Goal: Information Seeking & Learning: Learn about a topic

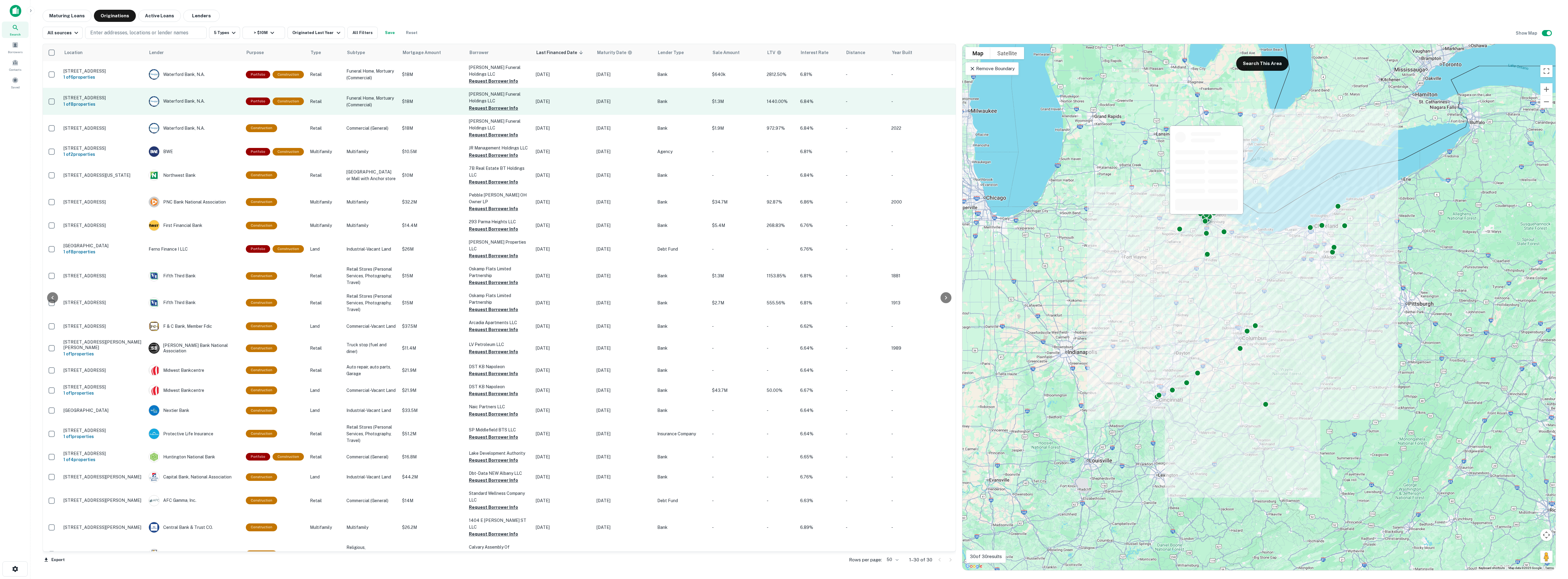
scroll to position [0, 74]
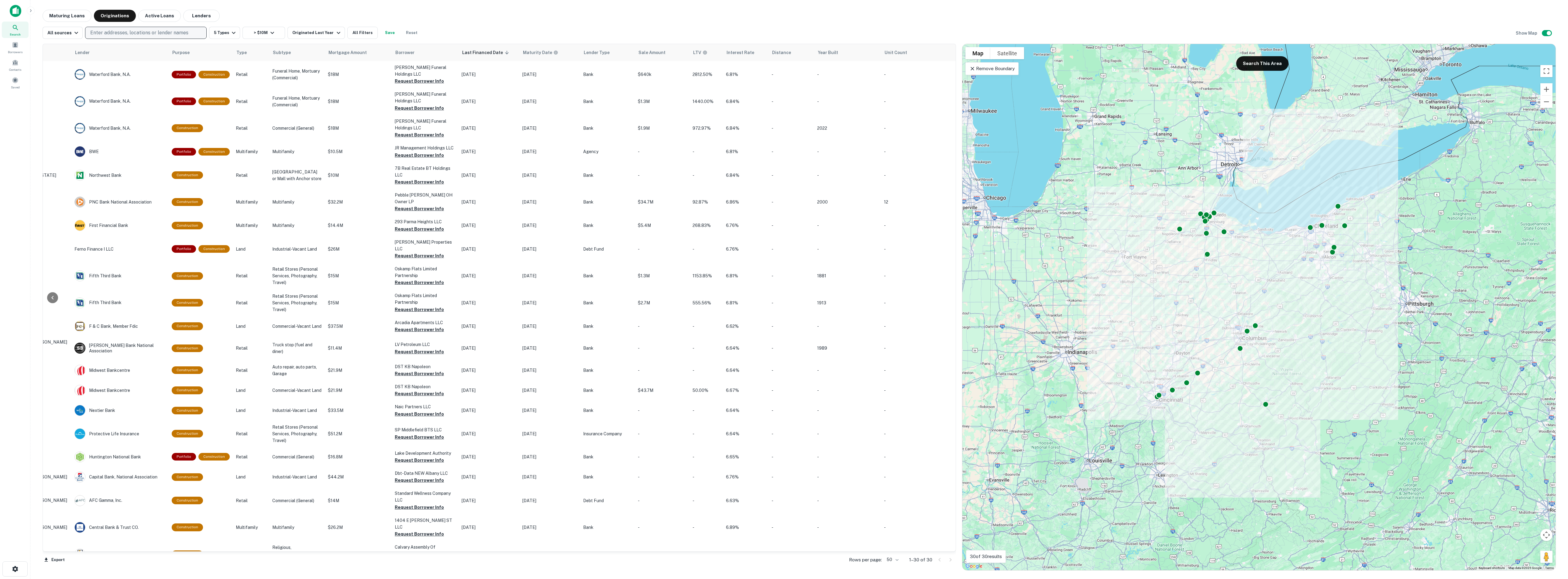
click at [121, 30] on p "Enter addresses, locations or lender names" at bounding box center [139, 33] width 98 height 7
type input "*********"
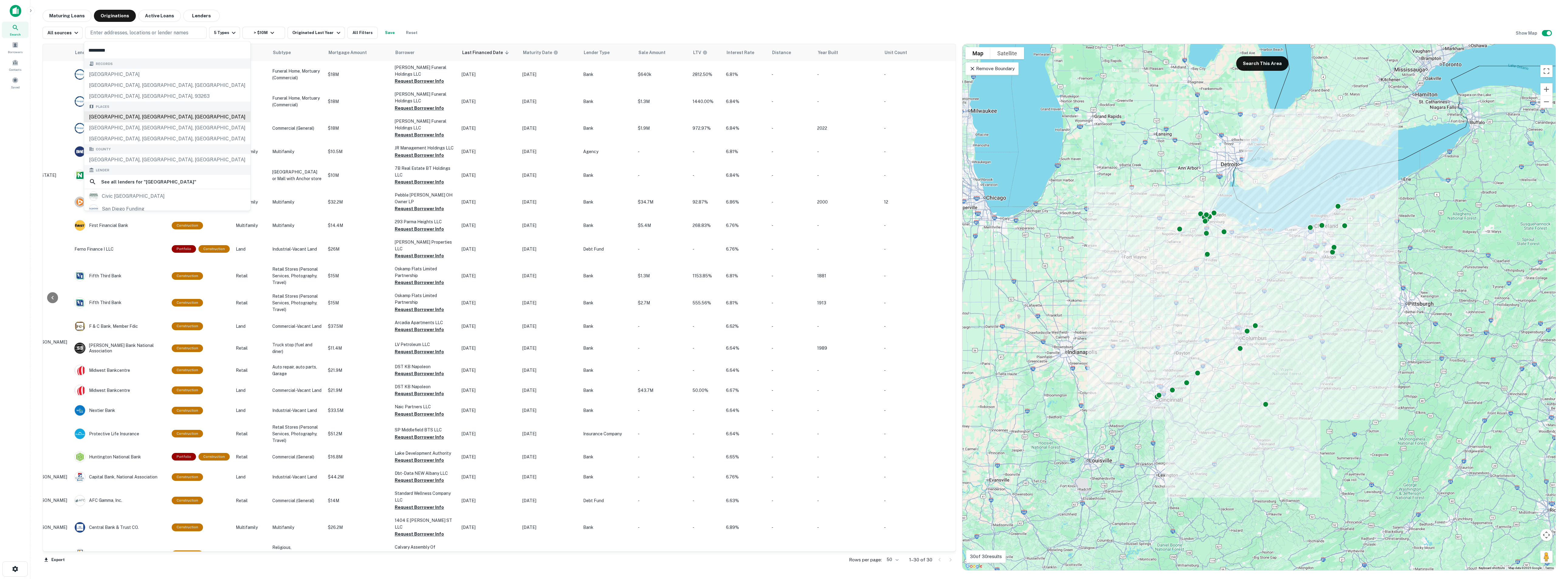
click at [124, 120] on div "San Diego, CA, USA" at bounding box center [167, 117] width 166 height 11
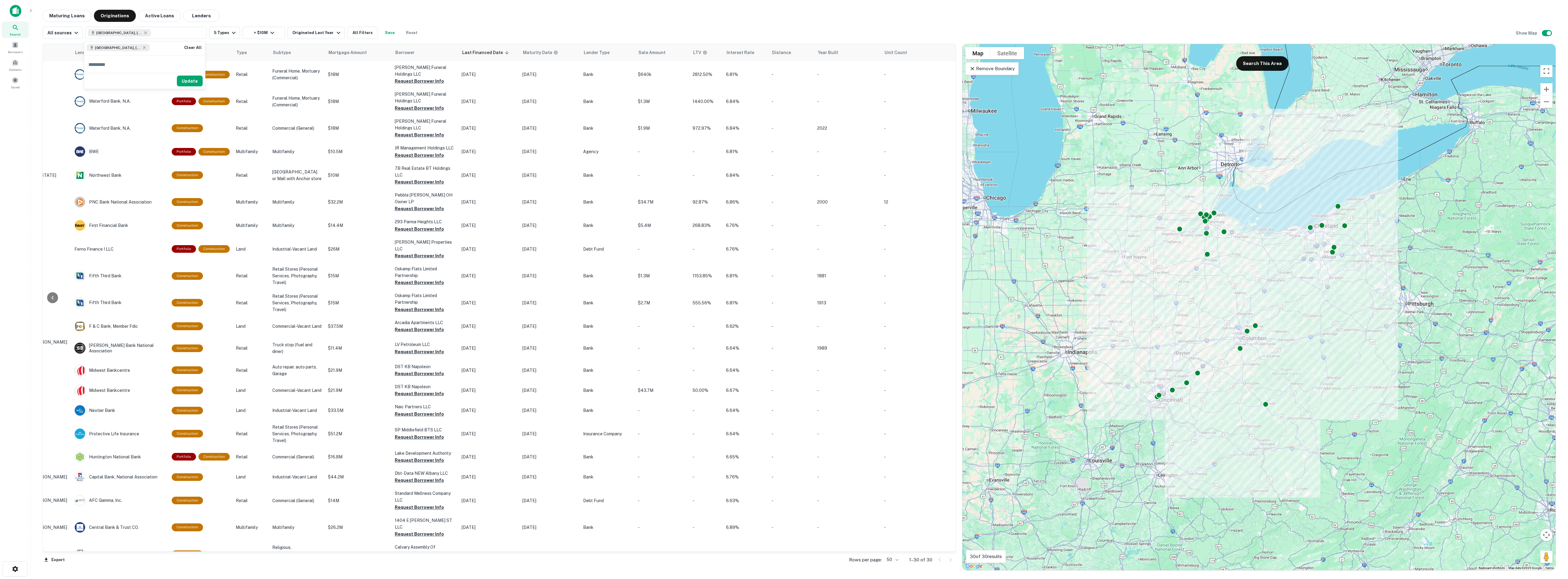
click at [255, 18] on div "Maturing Loans Originations Active Loans Lenders" at bounding box center [799, 16] width 1513 height 12
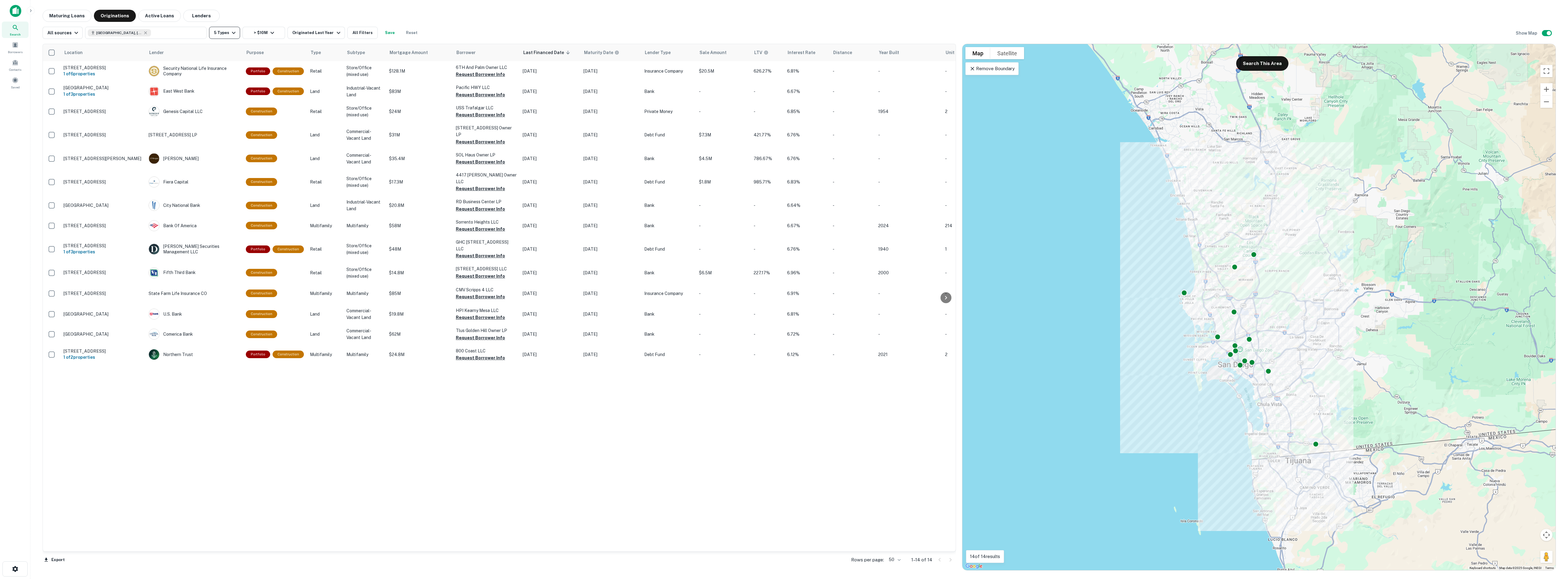
click at [233, 35] on icon "button" at bounding box center [234, 33] width 7 height 7
click at [256, 81] on icon at bounding box center [260, 81] width 7 height 7
click at [396, 20] on div at bounding box center [784, 290] width 1568 height 579
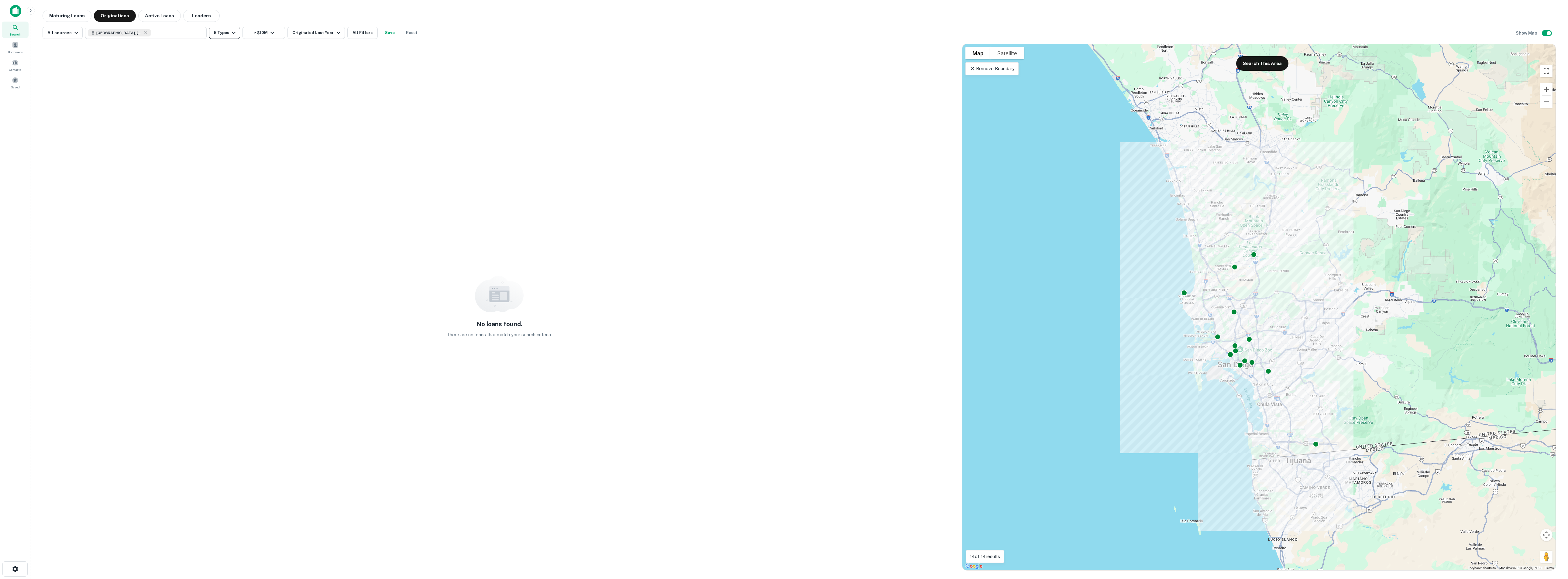
click at [234, 35] on icon "button" at bounding box center [234, 33] width 7 height 7
click at [252, 18] on div at bounding box center [784, 290] width 1568 height 579
click at [317, 31] on div "Originated Last Year" at bounding box center [317, 33] width 49 height 7
click at [255, 74] on button "1 Year" at bounding box center [248, 73] width 33 height 11
click at [275, 13] on div at bounding box center [784, 290] width 1568 height 579
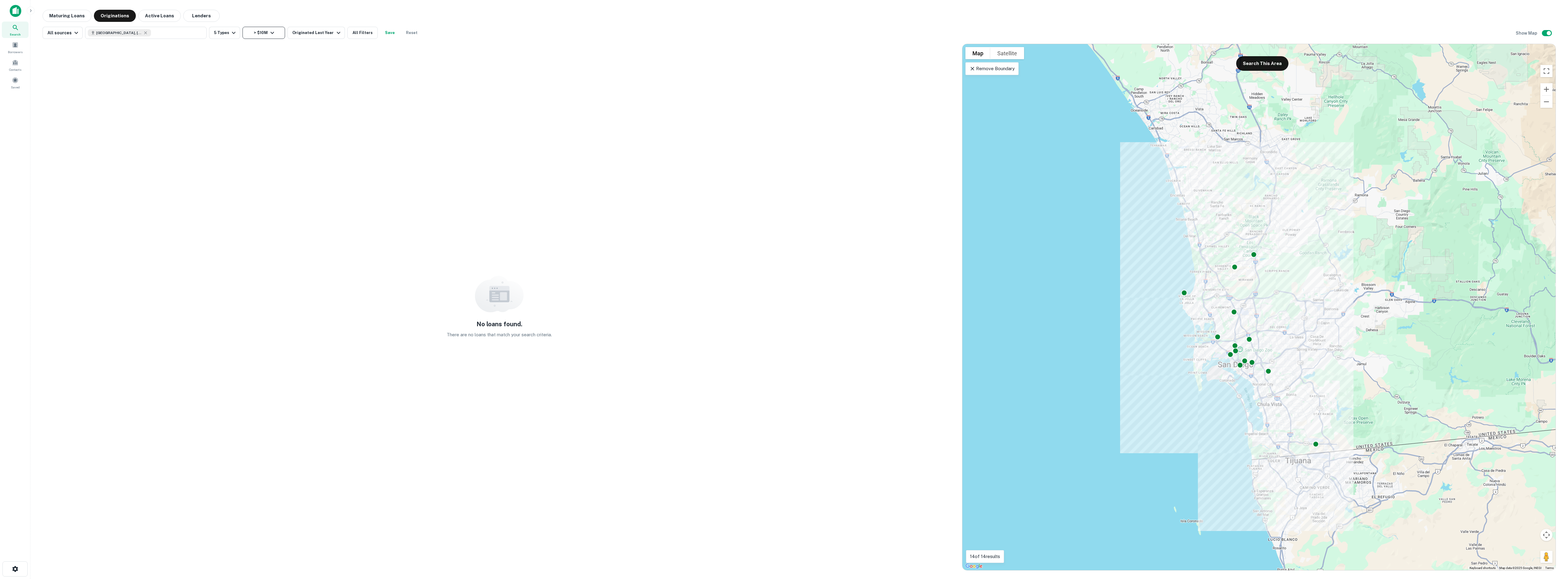
click at [268, 27] on button "> $10M" at bounding box center [264, 33] width 43 height 12
drag, startPoint x: 245, startPoint y: 68, endPoint x: 211, endPoint y: 66, distance: 34.1
click at [211, 66] on div "Mortgage Amount Sale Amount ******** $10M ​ - ​ Apply Changes Clear" at bounding box center [262, 68] width 107 height 53
type input "*******"
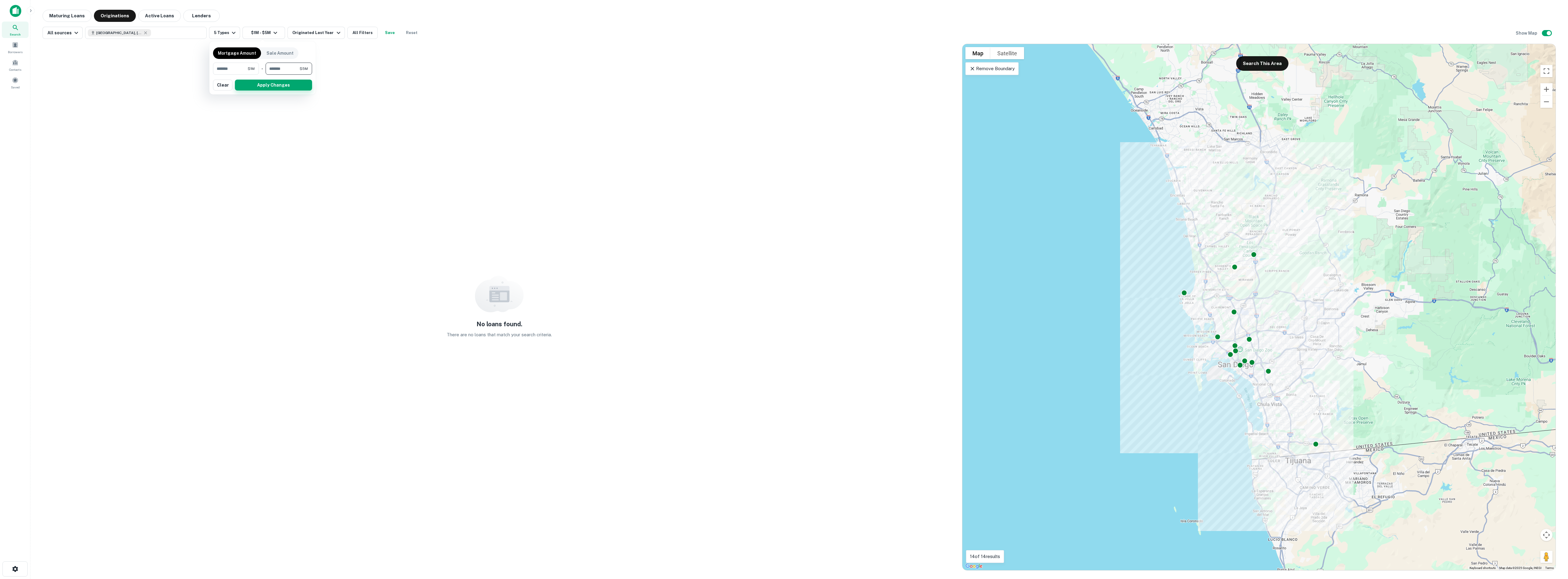
click at [264, 88] on button "Apply Changes" at bounding box center [273, 85] width 77 height 11
click at [268, 35] on button "$1M - $5M" at bounding box center [264, 33] width 43 height 12
click at [222, 35] on div at bounding box center [784, 290] width 1568 height 579
click at [222, 35] on button "5 Types" at bounding box center [224, 33] width 31 height 12
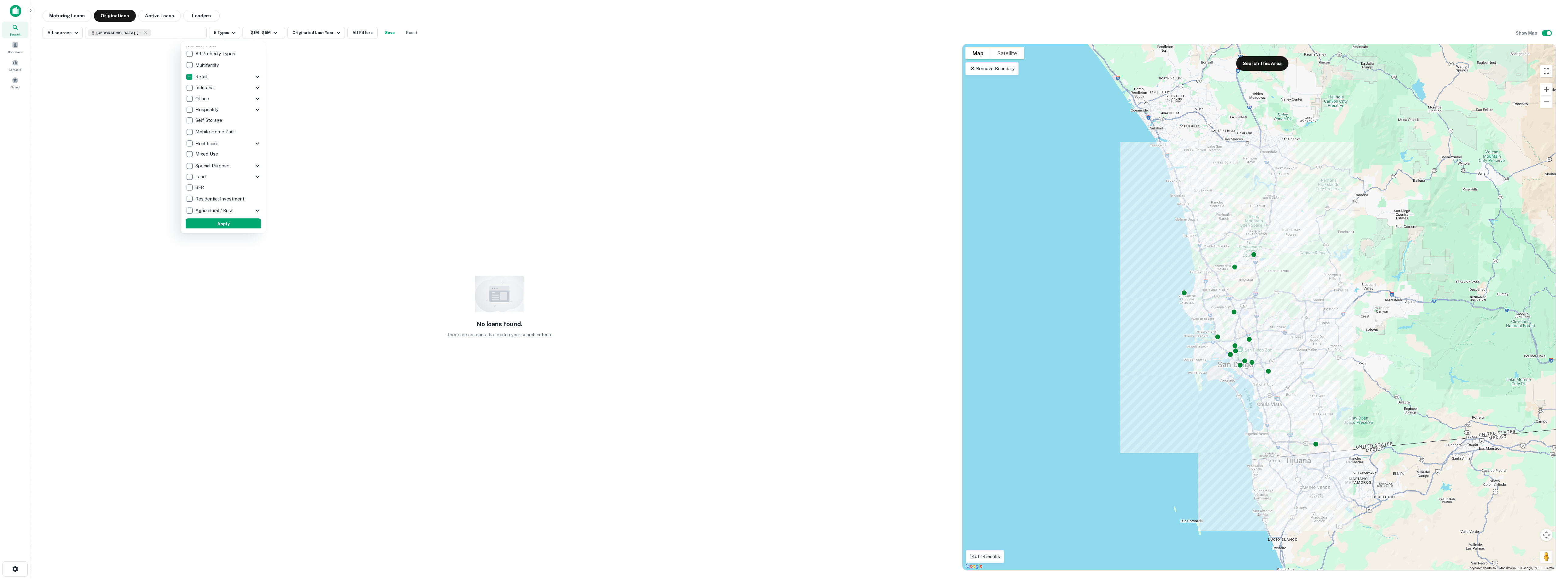
scroll to position [5, 0]
click at [254, 76] on icon at bounding box center [257, 76] width 7 height 7
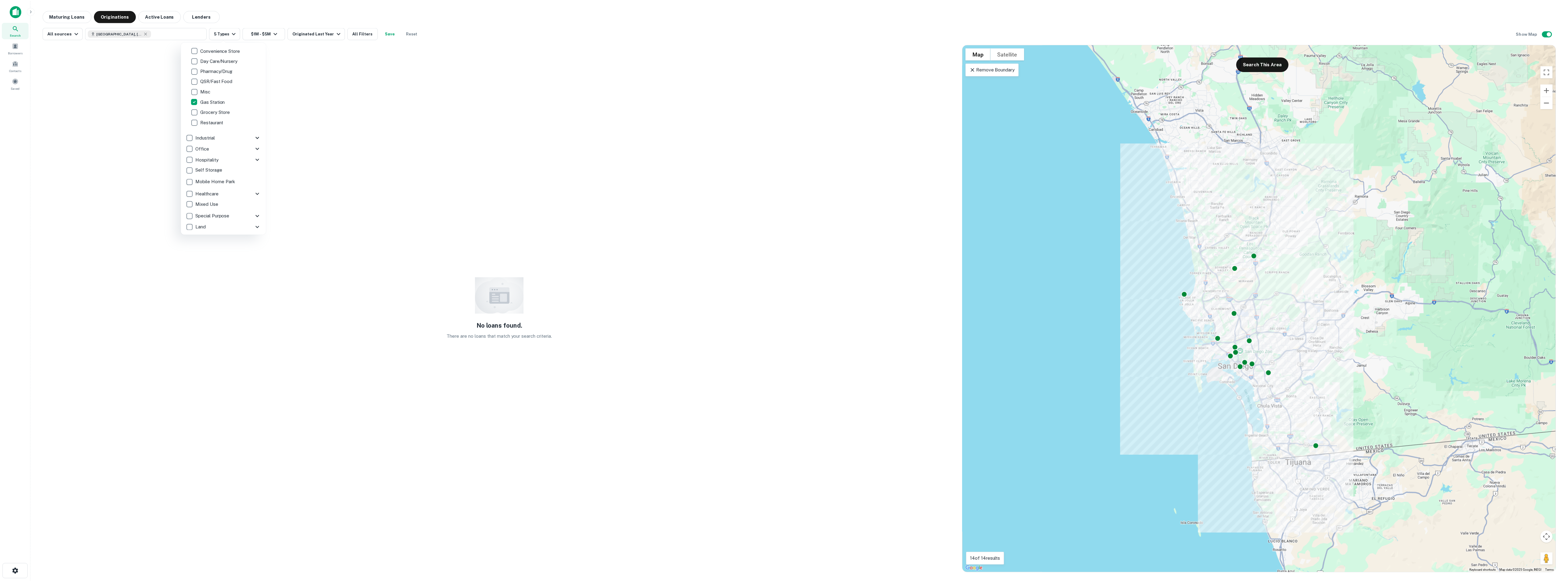
scroll to position [97, 0]
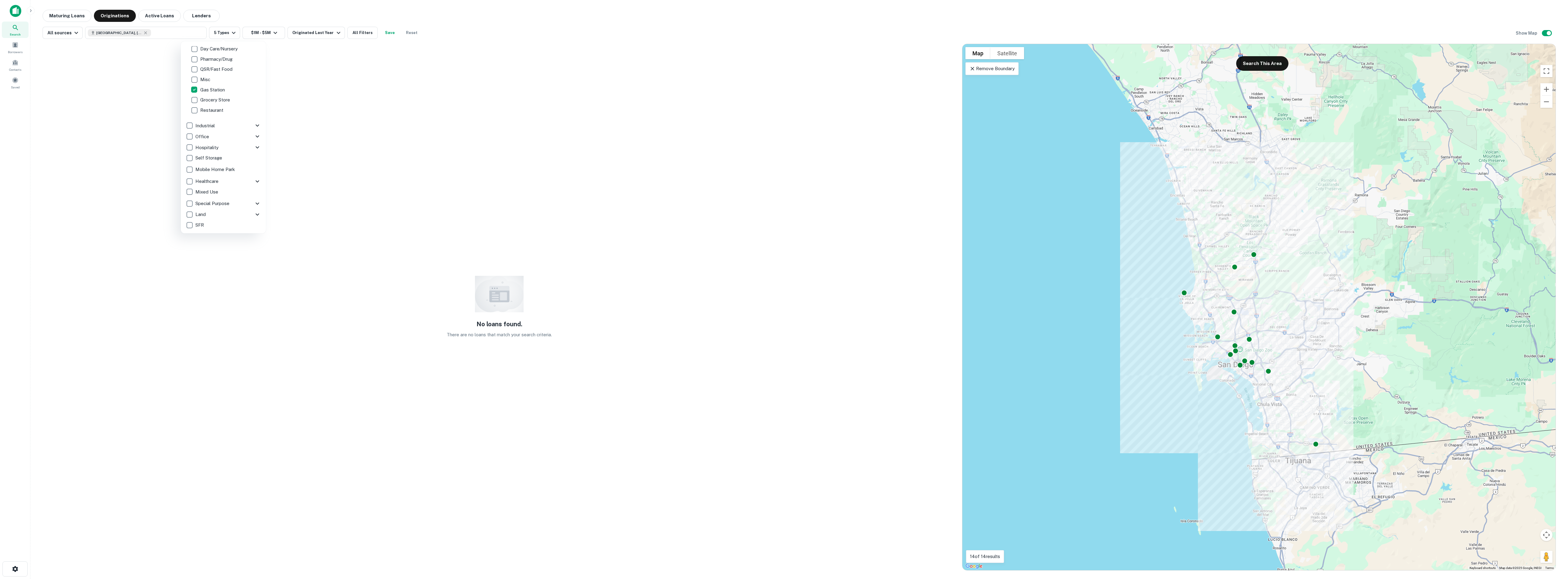
click at [302, 142] on div at bounding box center [784, 290] width 1568 height 579
click at [143, 33] on icon "button" at bounding box center [145, 33] width 5 height 5
click at [258, 69] on div "No loans found. There are no loans that match your search criteria." at bounding box center [499, 307] width 914 height 527
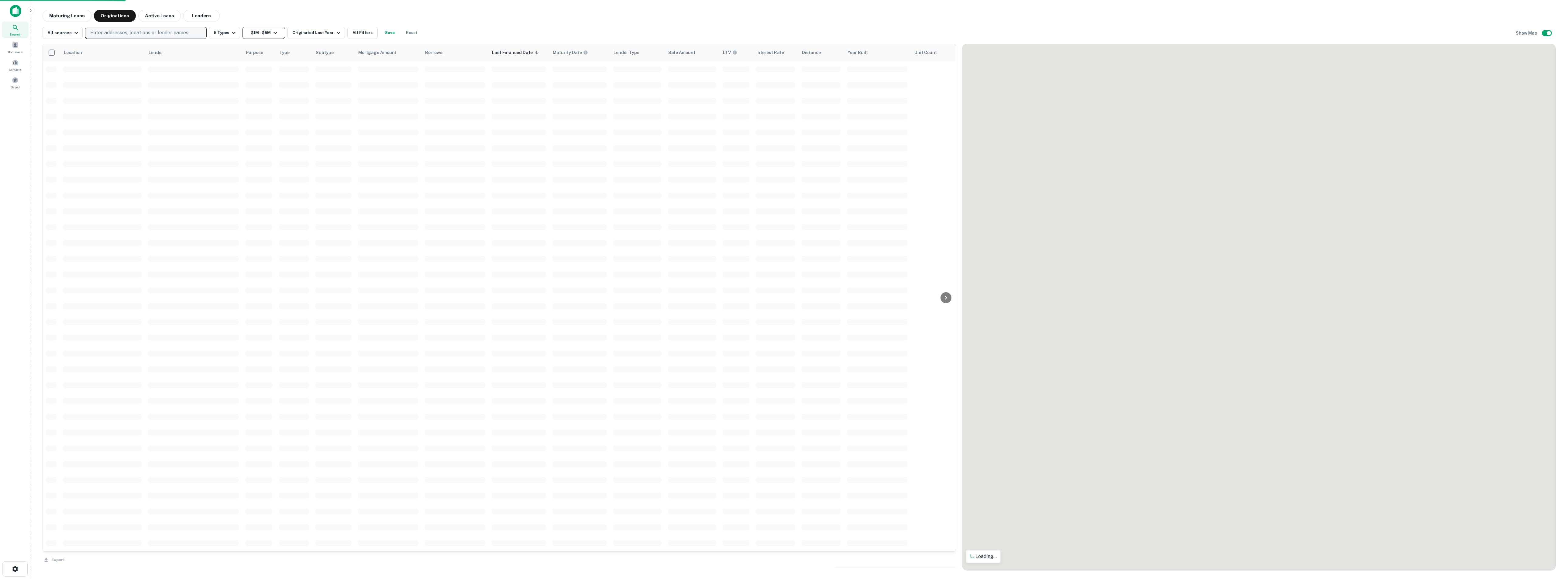
click at [264, 36] on button "$1M - $5M" at bounding box center [264, 33] width 43 height 12
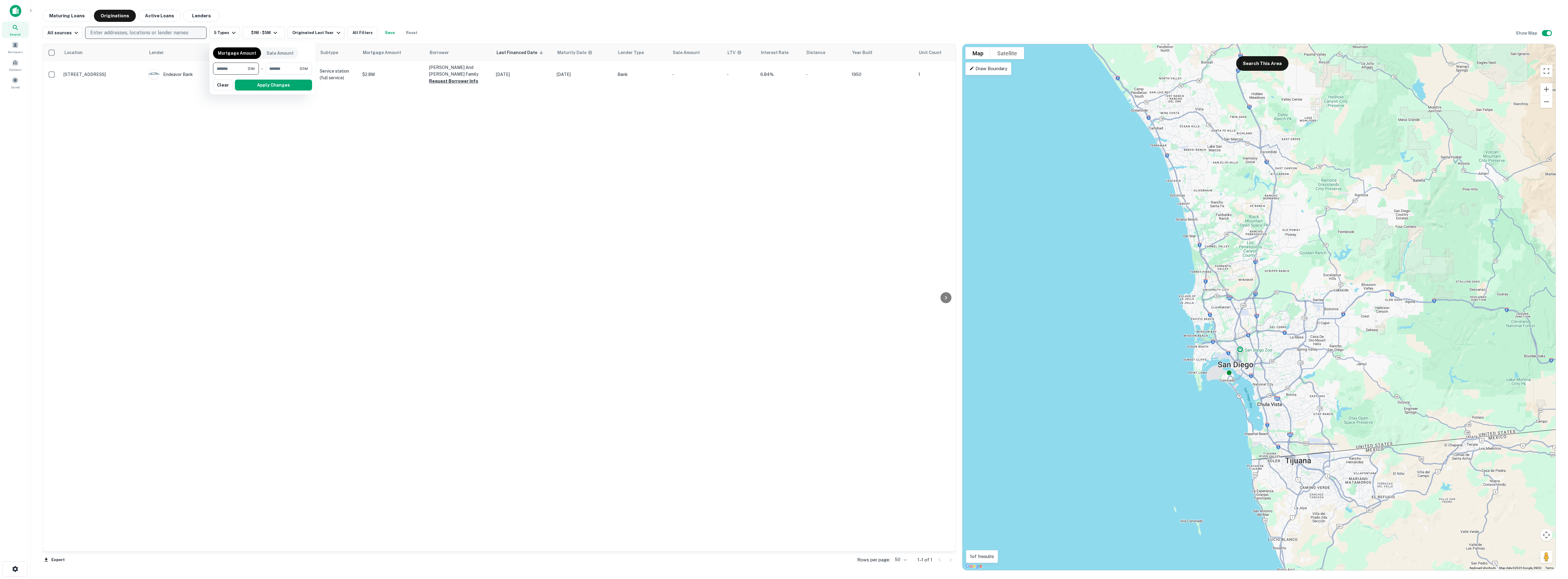
drag, startPoint x: 241, startPoint y: 66, endPoint x: 187, endPoint y: 66, distance: 54.0
click at [187, 66] on div "Mortgage Amount Sale Amount ******* $1M ​ - ******* $5M ​ Apply Changes Clear" at bounding box center [784, 290] width 1568 height 579
click at [216, 85] on button "Clear" at bounding box center [223, 85] width 19 height 11
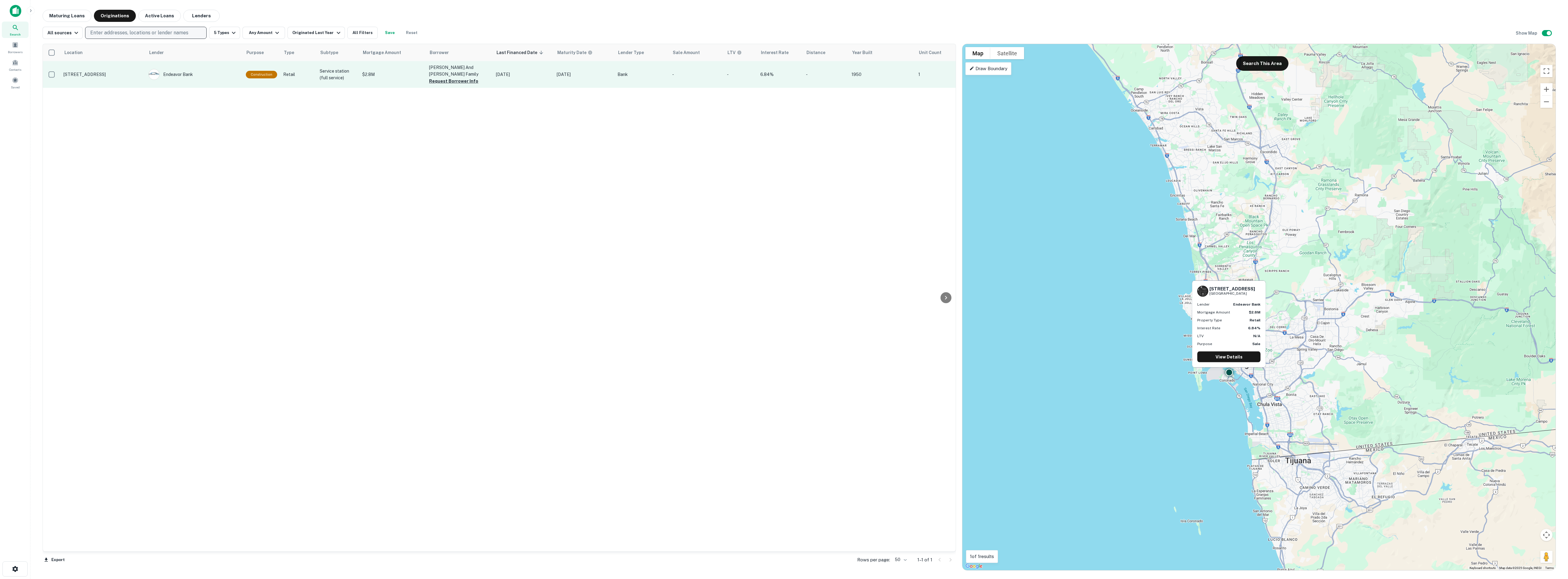
click at [106, 72] on p "[STREET_ADDRESS]" at bounding box center [103, 74] width 79 height 5
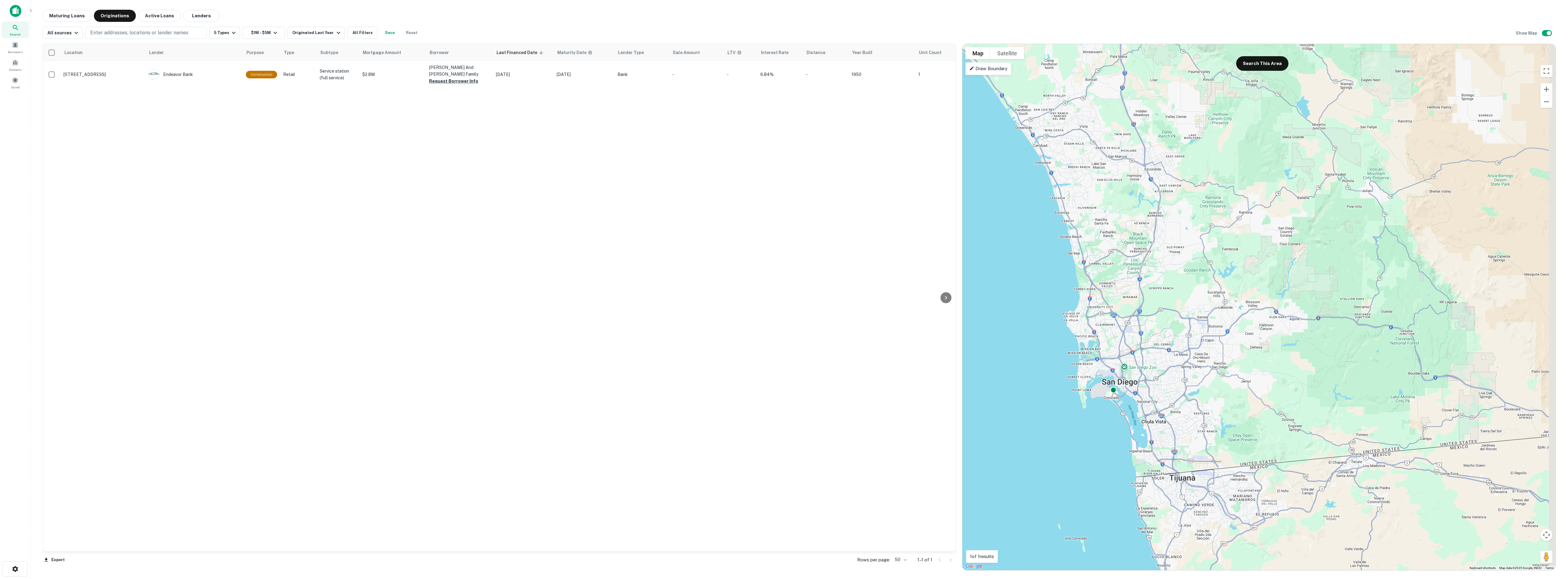
drag, startPoint x: 1275, startPoint y: 311, endPoint x: 1155, endPoint y: 327, distance: 121.1
click at [1155, 328] on div "To activate drag with keyboard, press Alt + Enter. Once in keyboard drag state,…" at bounding box center [1259, 307] width 593 height 526
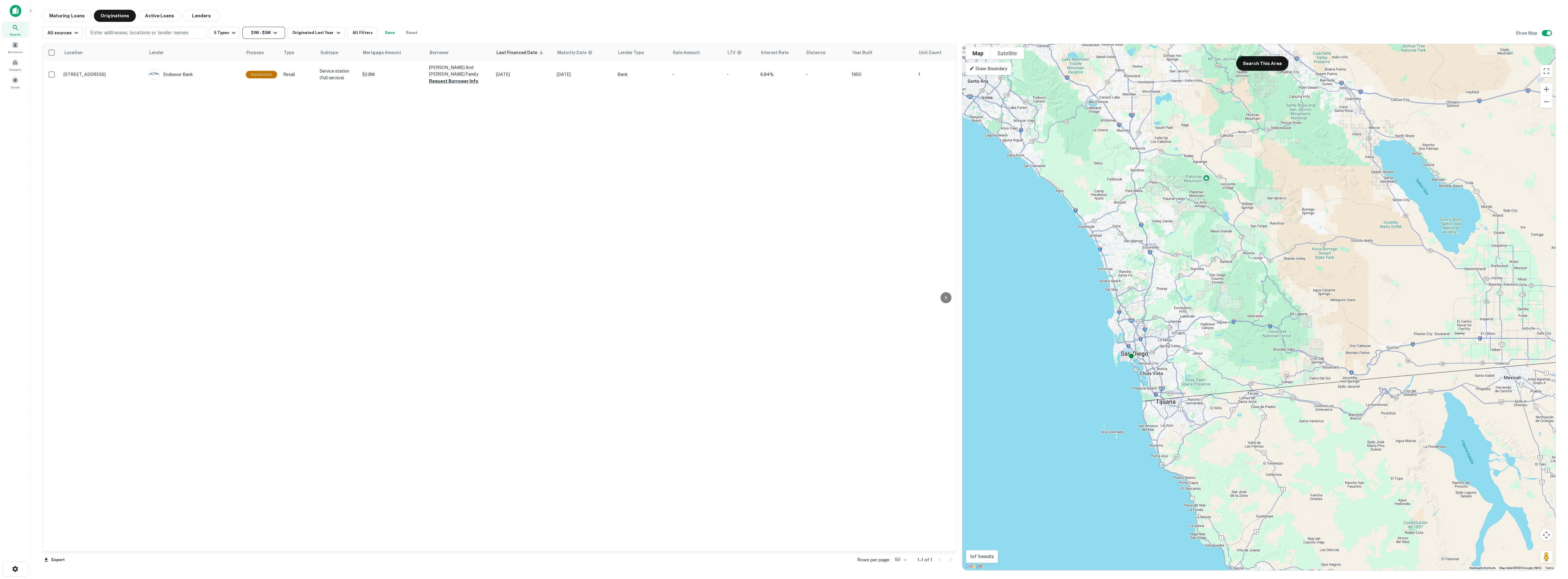
click at [247, 33] on button "$1M - $5M" at bounding box center [264, 33] width 43 height 12
click at [219, 86] on button "Clear" at bounding box center [223, 85] width 19 height 11
click at [1253, 68] on button "Search This Area" at bounding box center [1262, 63] width 52 height 15
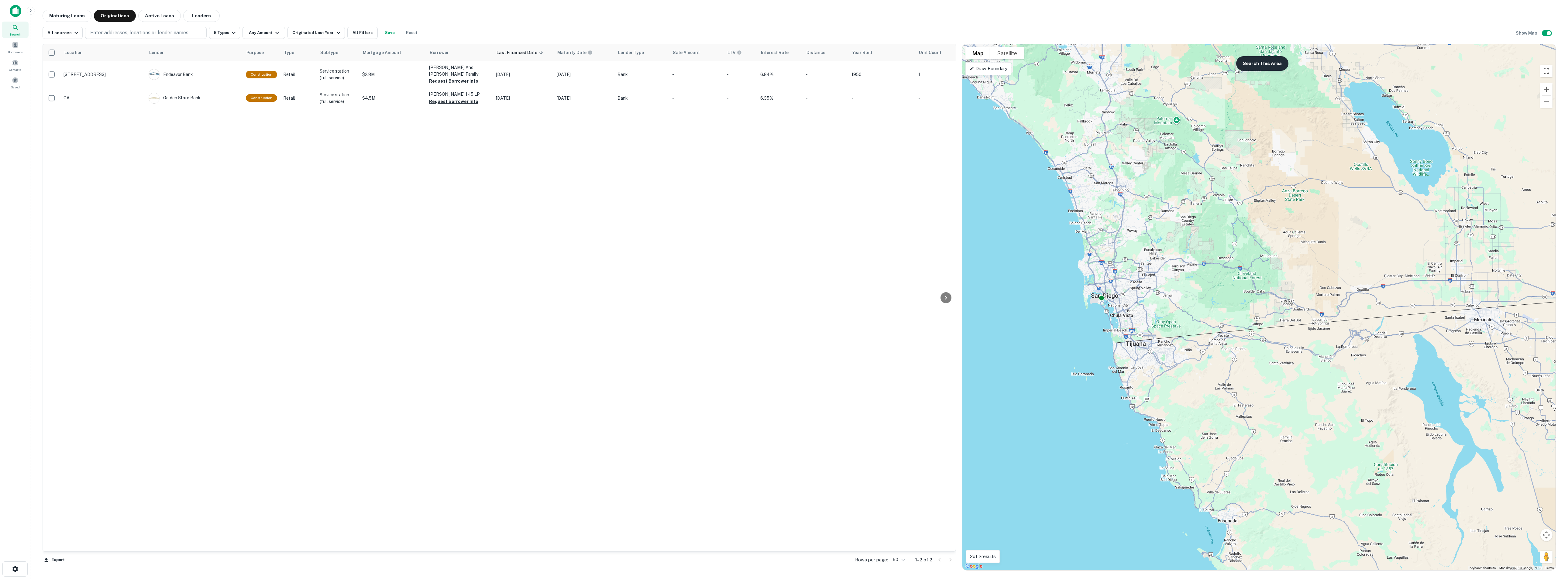
click at [1256, 68] on button "Search This Area" at bounding box center [1262, 63] width 52 height 15
click at [297, 35] on div "Originated Last Year" at bounding box center [317, 33] width 49 height 7
click at [290, 73] on button "2 Years" at bounding box center [284, 73] width 33 height 11
click at [289, 100] on button "Apply Changes" at bounding box center [290, 100] width 106 height 11
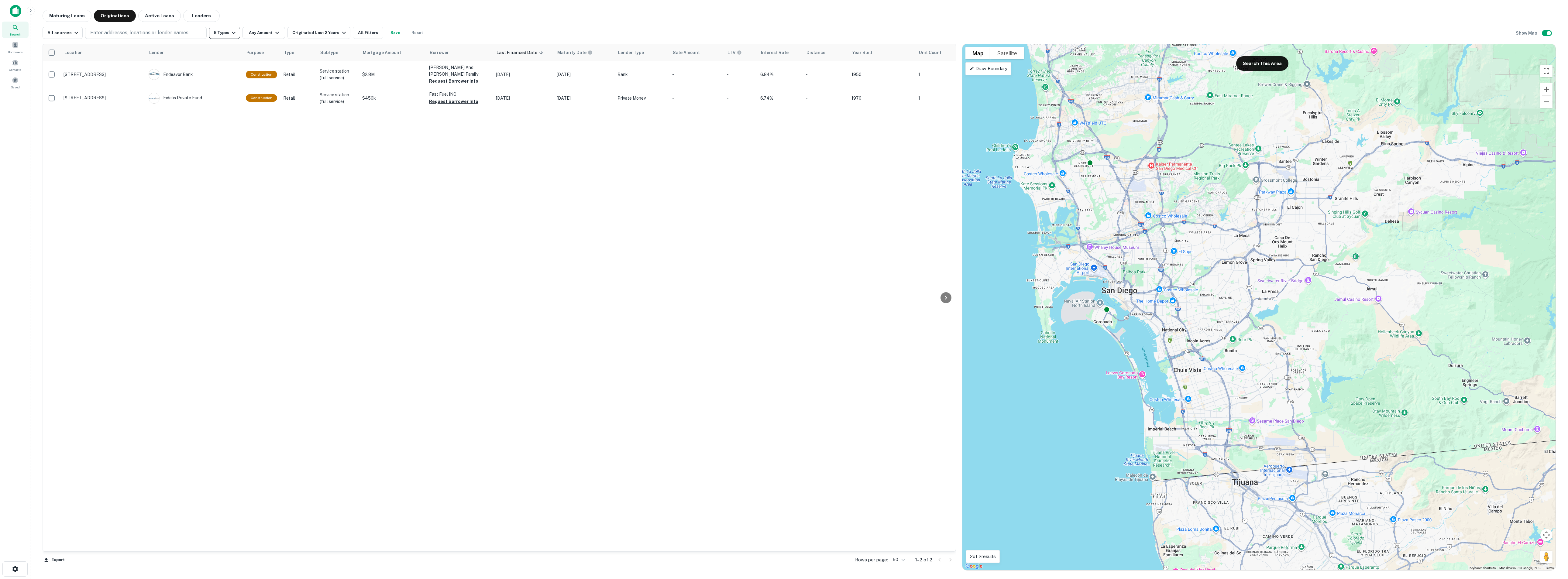
click at [231, 30] on icon "button" at bounding box center [234, 33] width 7 height 7
click at [254, 75] on icon at bounding box center [257, 76] width 7 height 7
click at [256, 75] on icon at bounding box center [257, 75] width 4 height 2
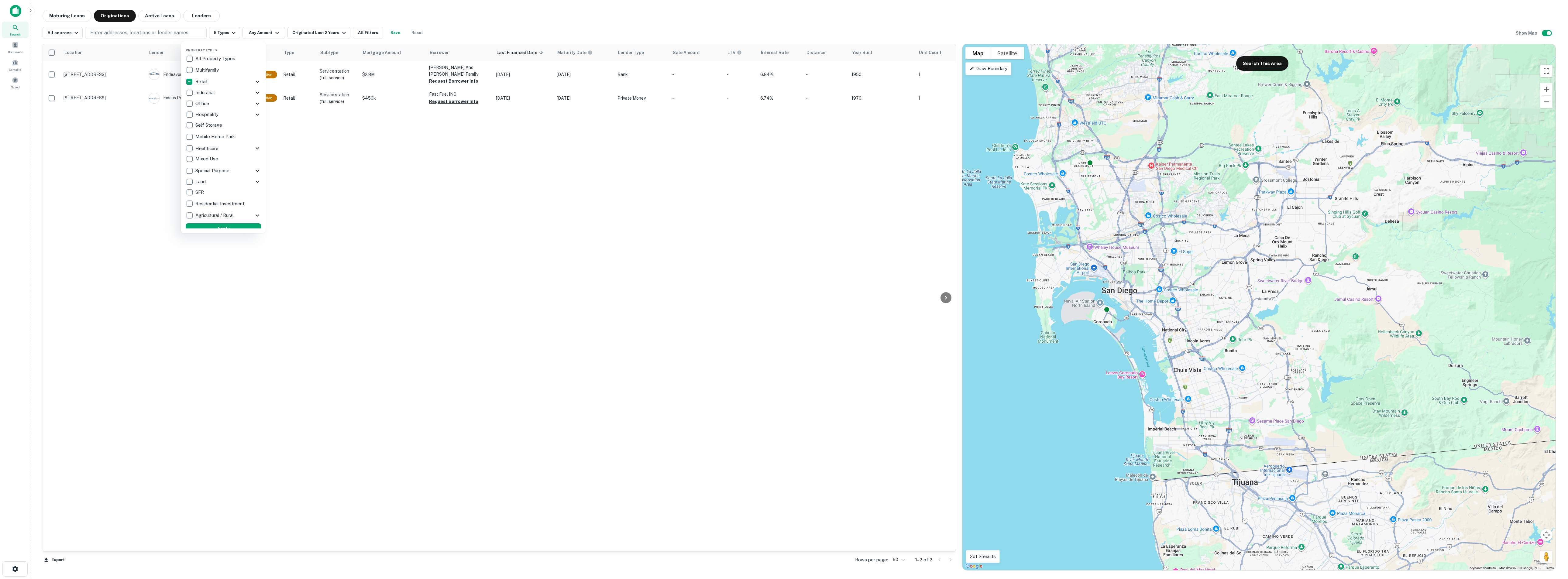
click at [317, 167] on div at bounding box center [784, 290] width 1568 height 579
click at [355, 32] on button "All Filters" at bounding box center [368, 33] width 30 height 12
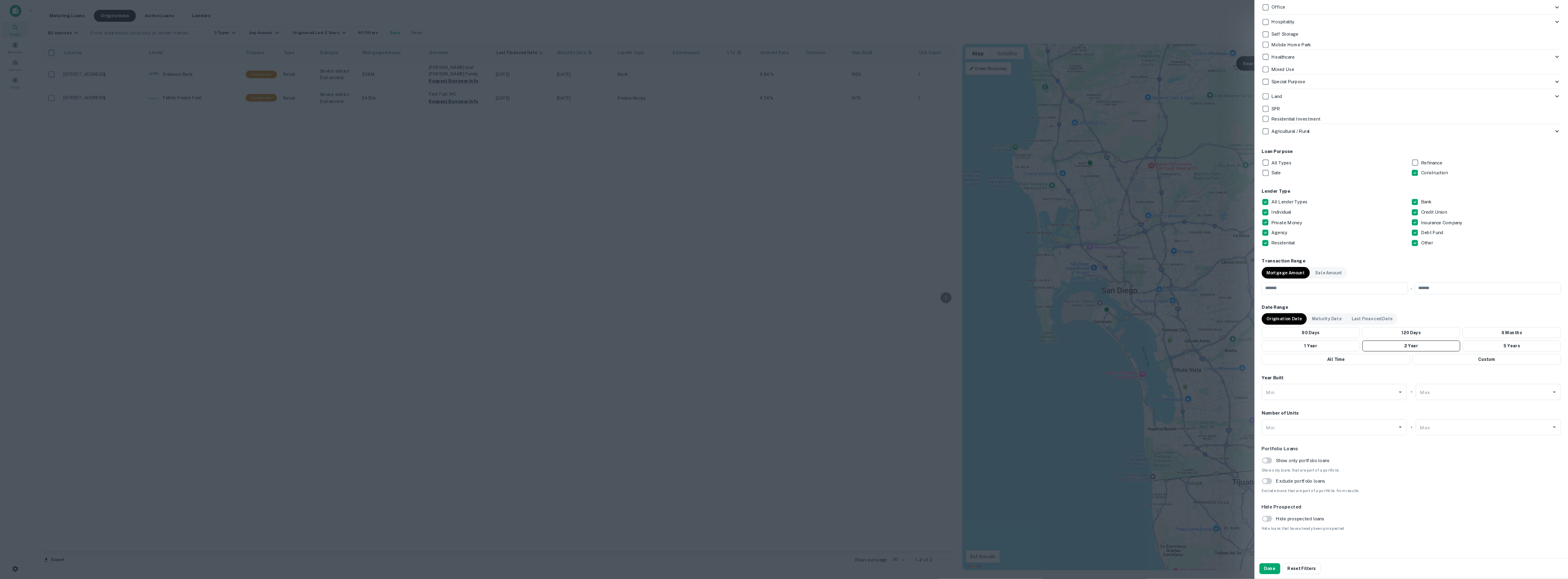
scroll to position [272, 0]
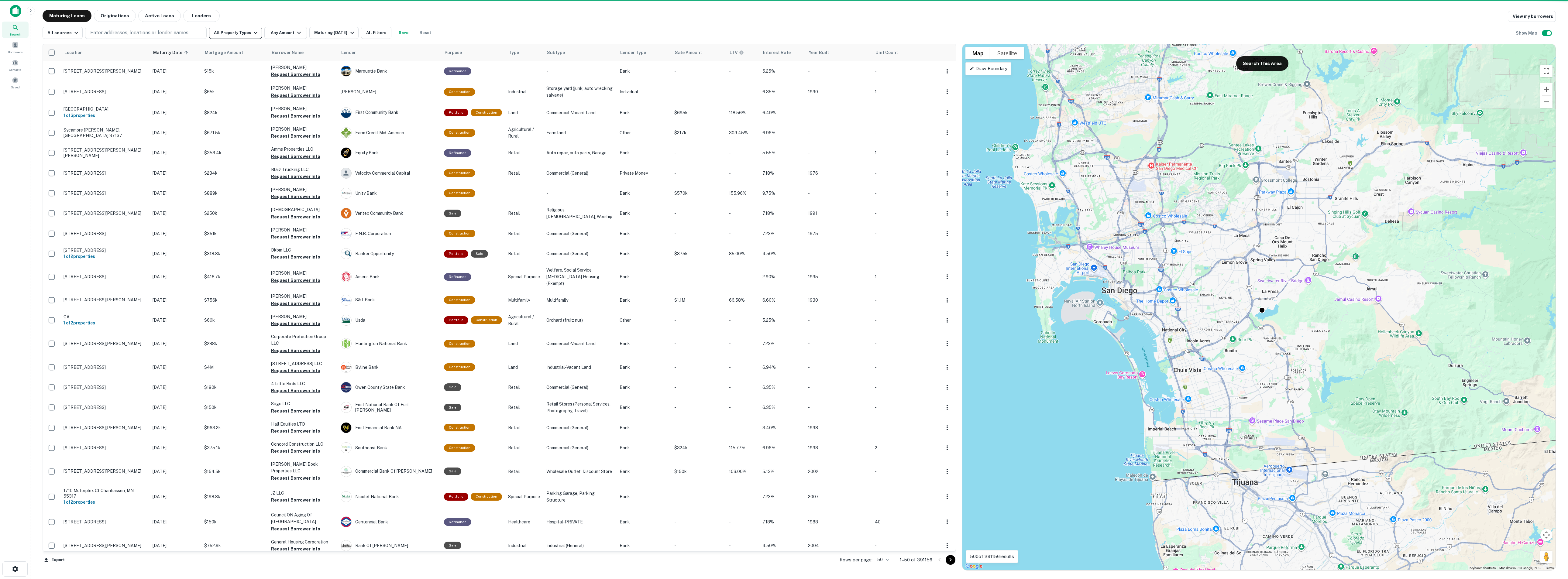
click at [223, 33] on button "All Property Types" at bounding box center [235, 33] width 53 height 12
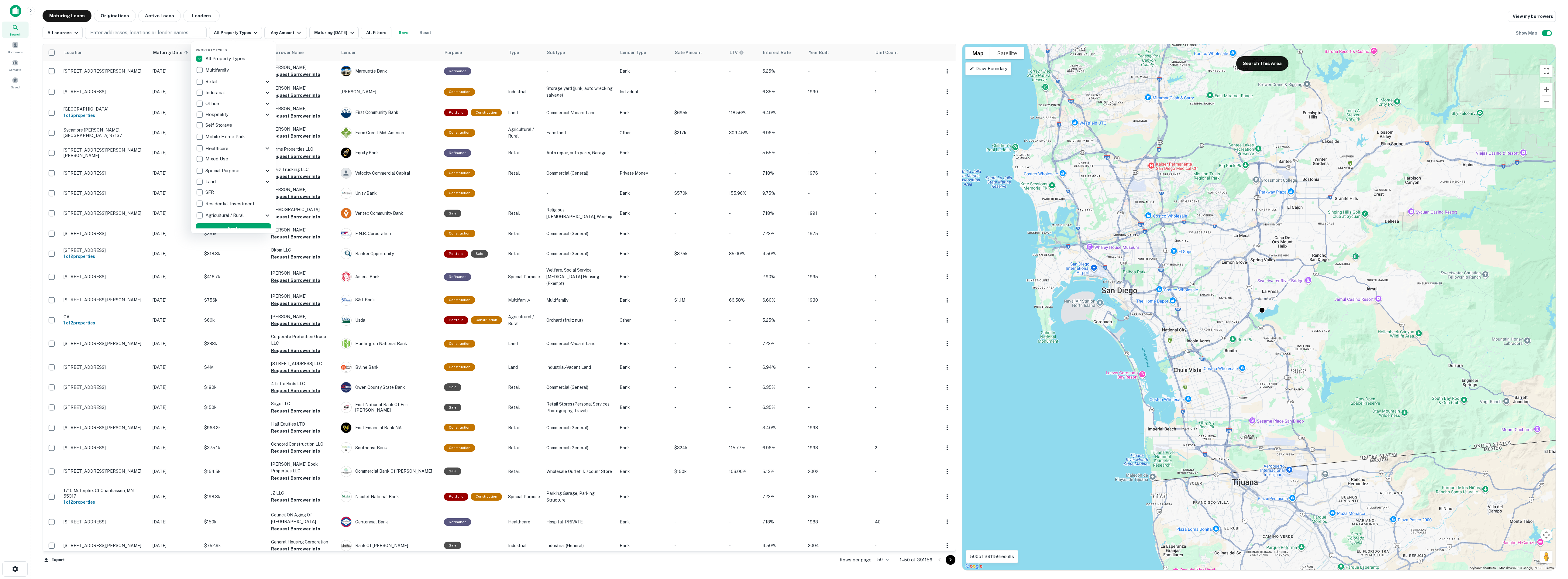
click at [264, 83] on icon at bounding box center [267, 81] width 7 height 7
click at [301, 14] on div at bounding box center [784, 290] width 1568 height 579
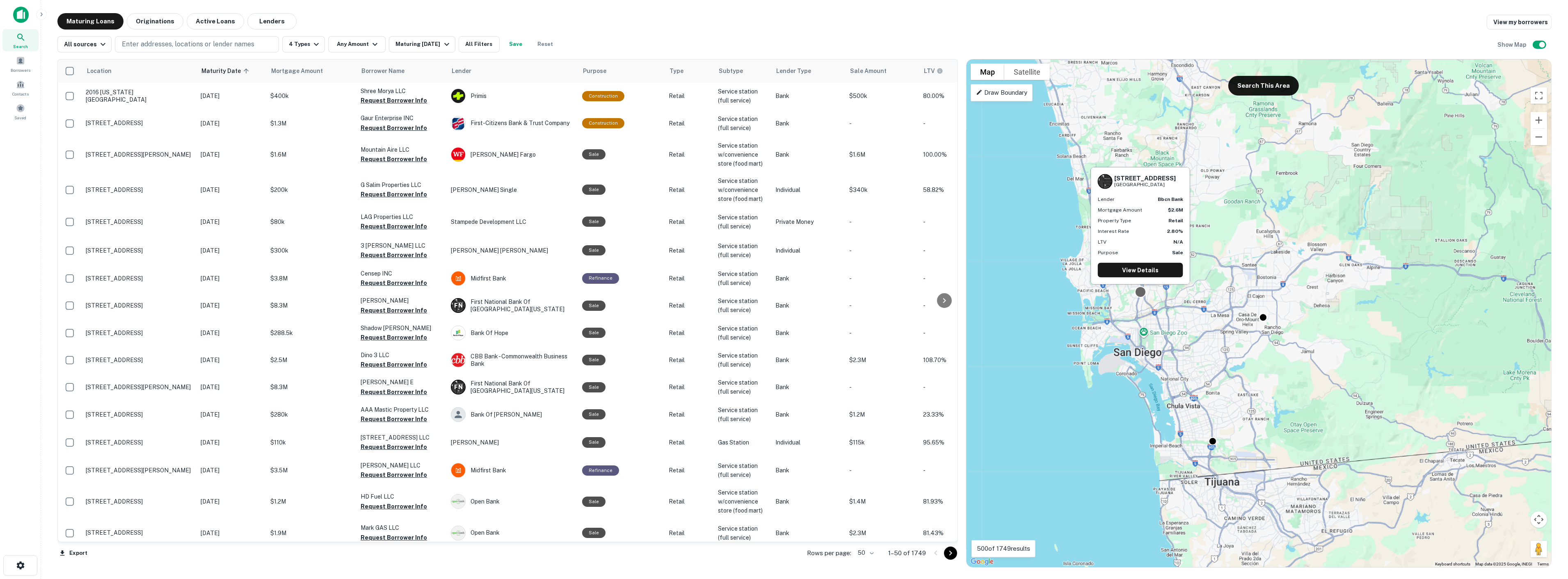
click at [1140, 296] on div at bounding box center [1140, 292] width 12 height 11
click at [1139, 292] on div at bounding box center [1140, 292] width 12 height 11
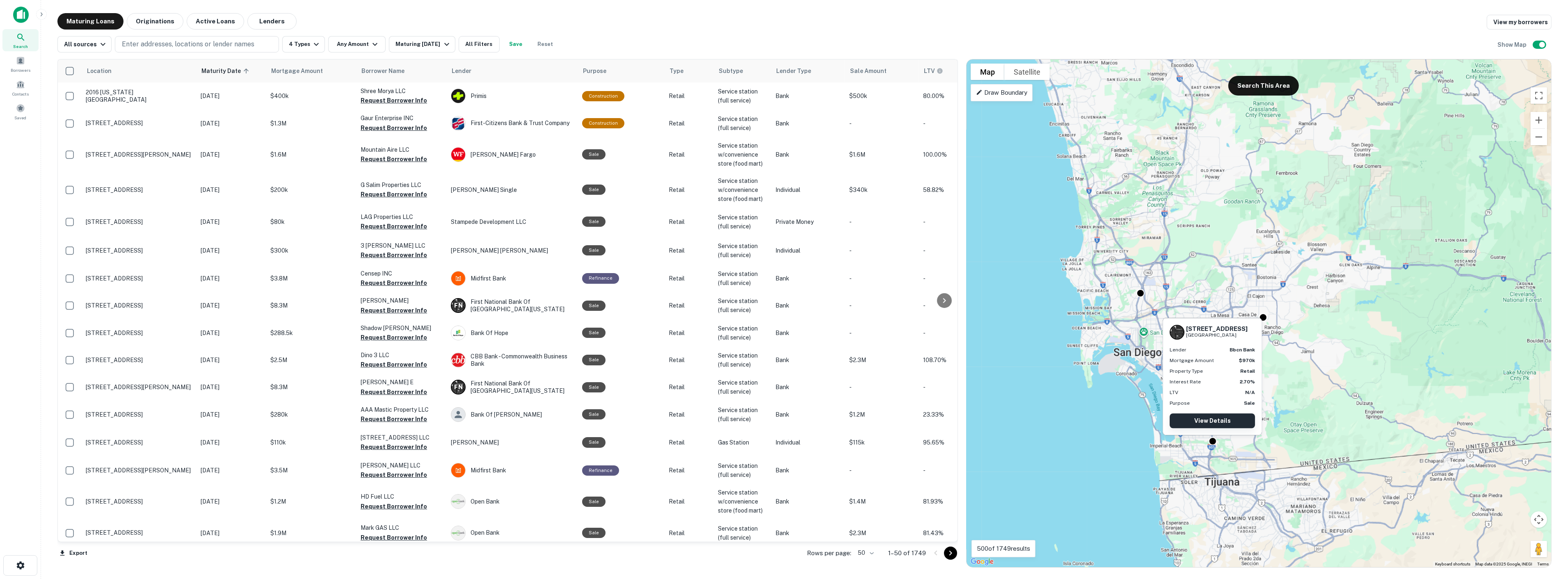
click at [1211, 422] on link "View Details" at bounding box center [1212, 420] width 85 height 15
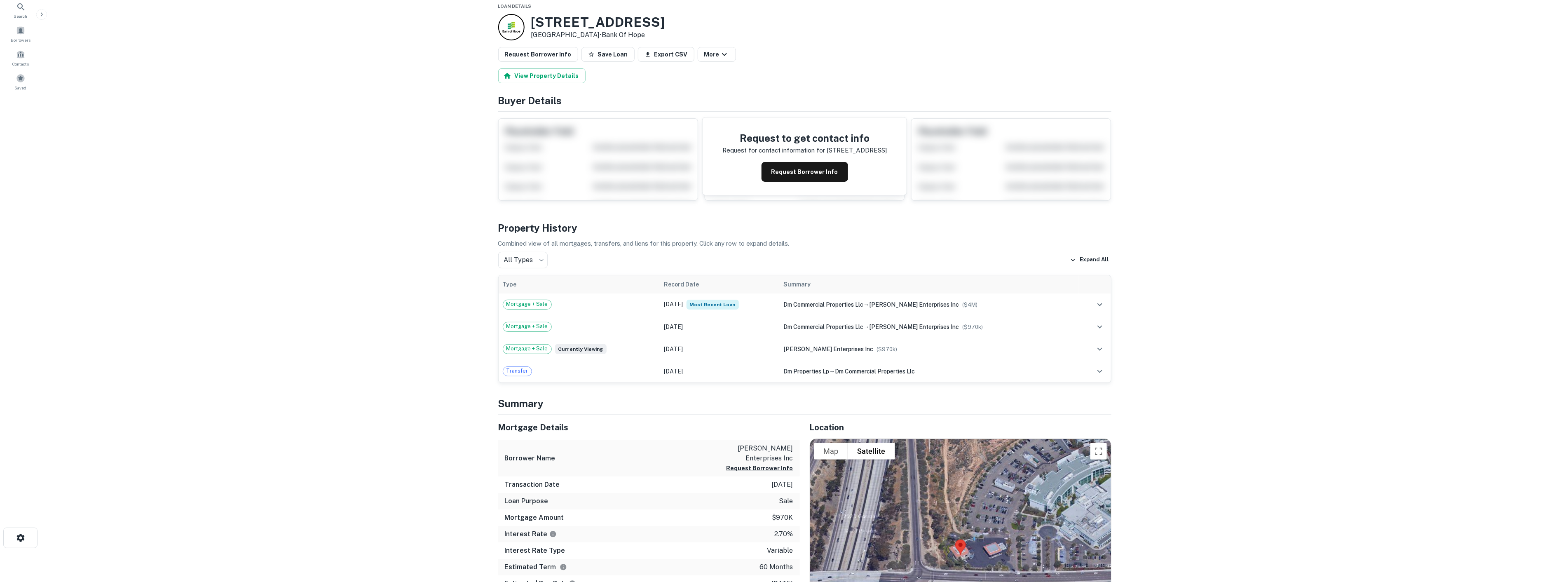
scroll to position [45, 0]
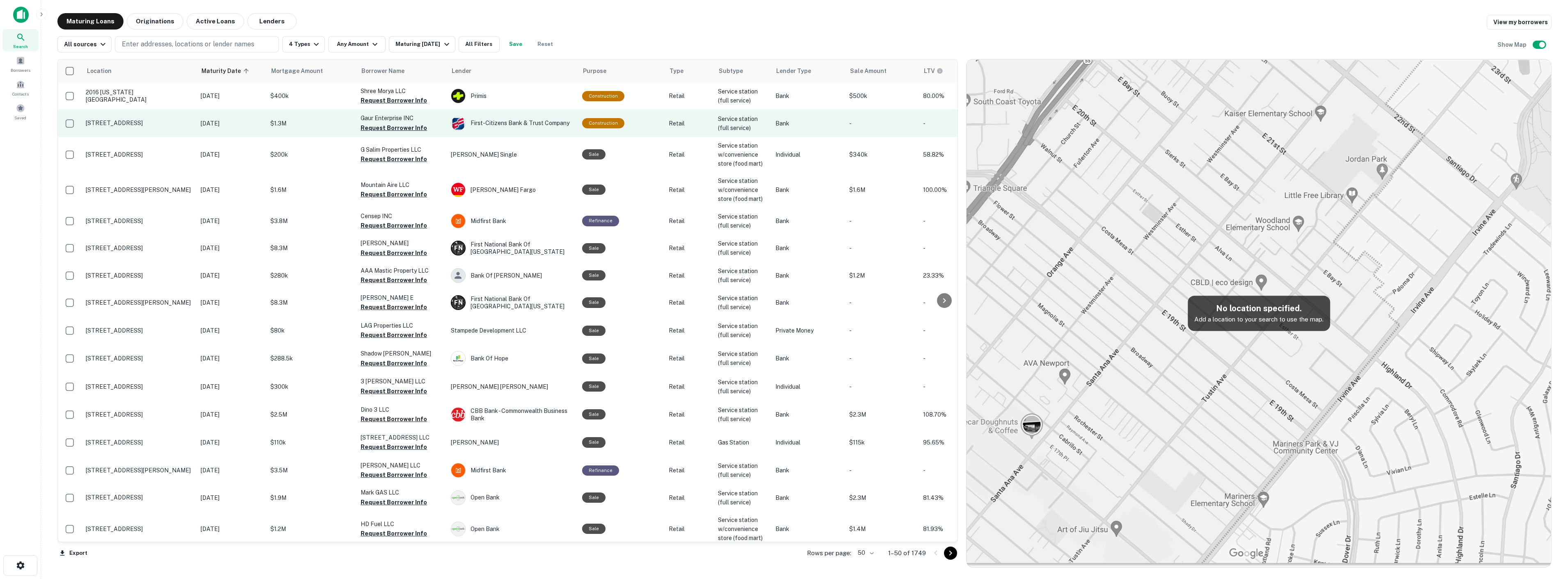
click at [161, 123] on p "[STREET_ADDRESS]" at bounding box center [139, 122] width 107 height 7
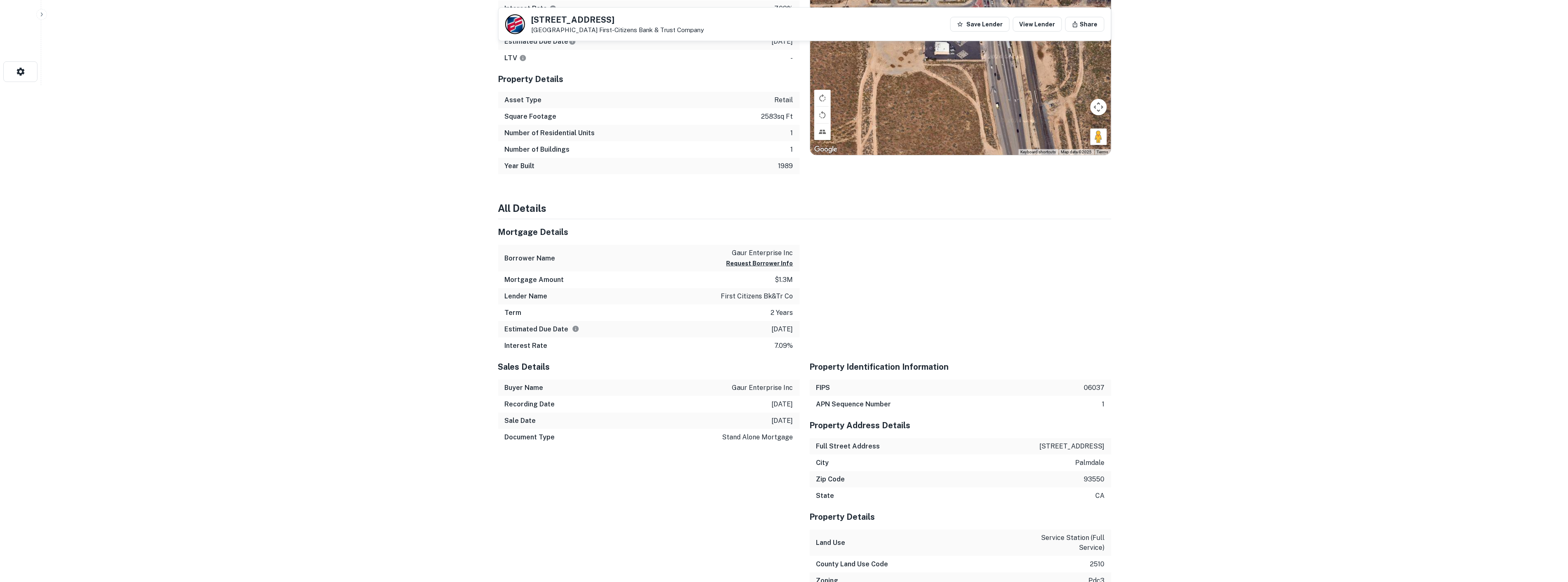
scroll to position [549, 0]
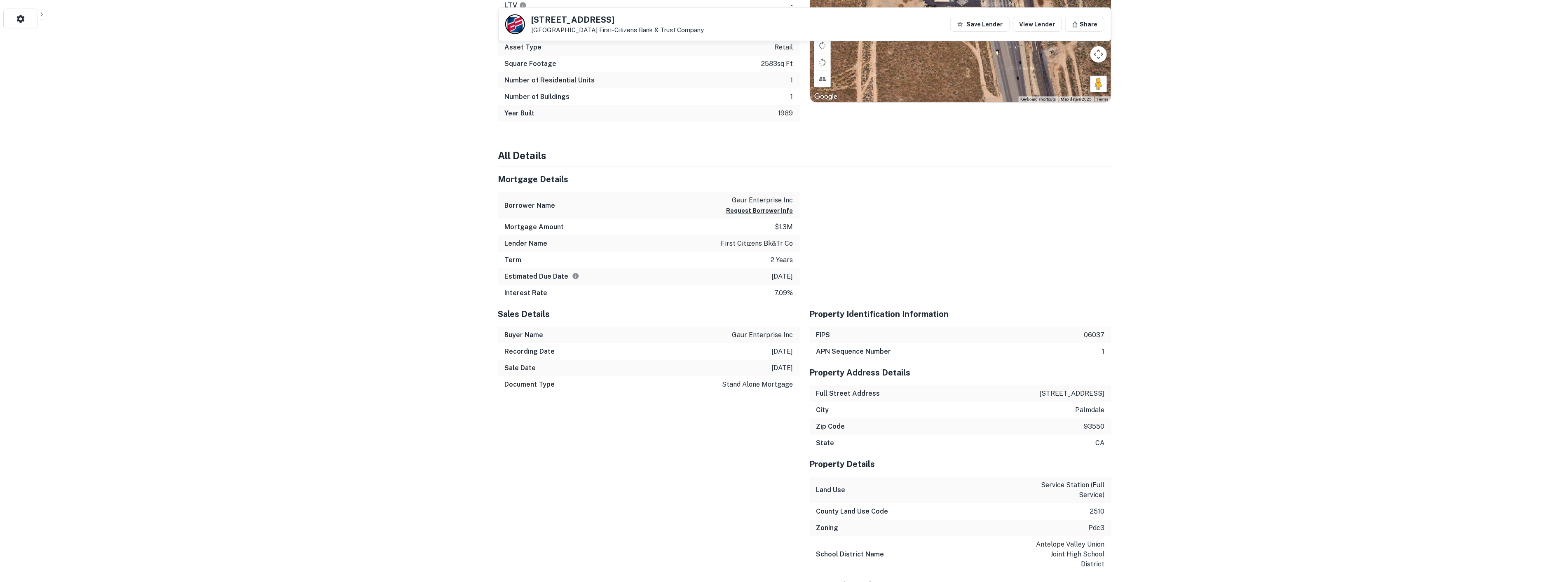
drag, startPoint x: 385, startPoint y: 137, endPoint x: 381, endPoint y: 130, distance: 8.1
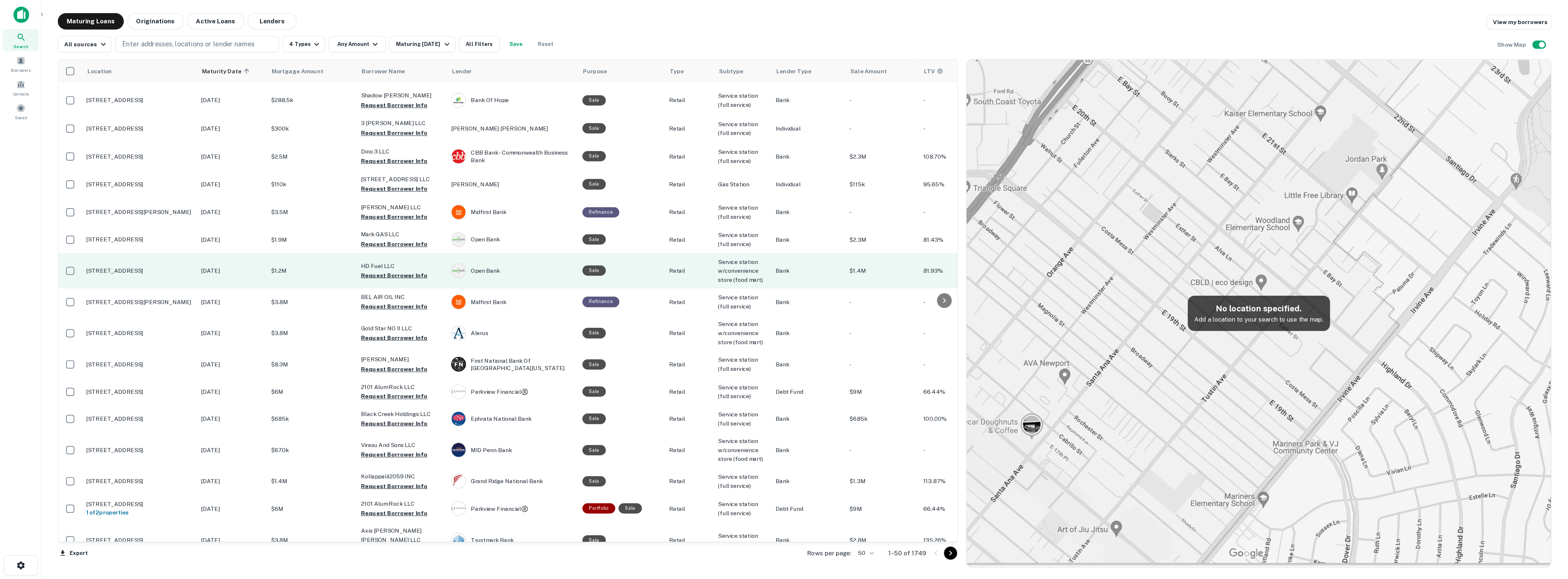
scroll to position [242, 0]
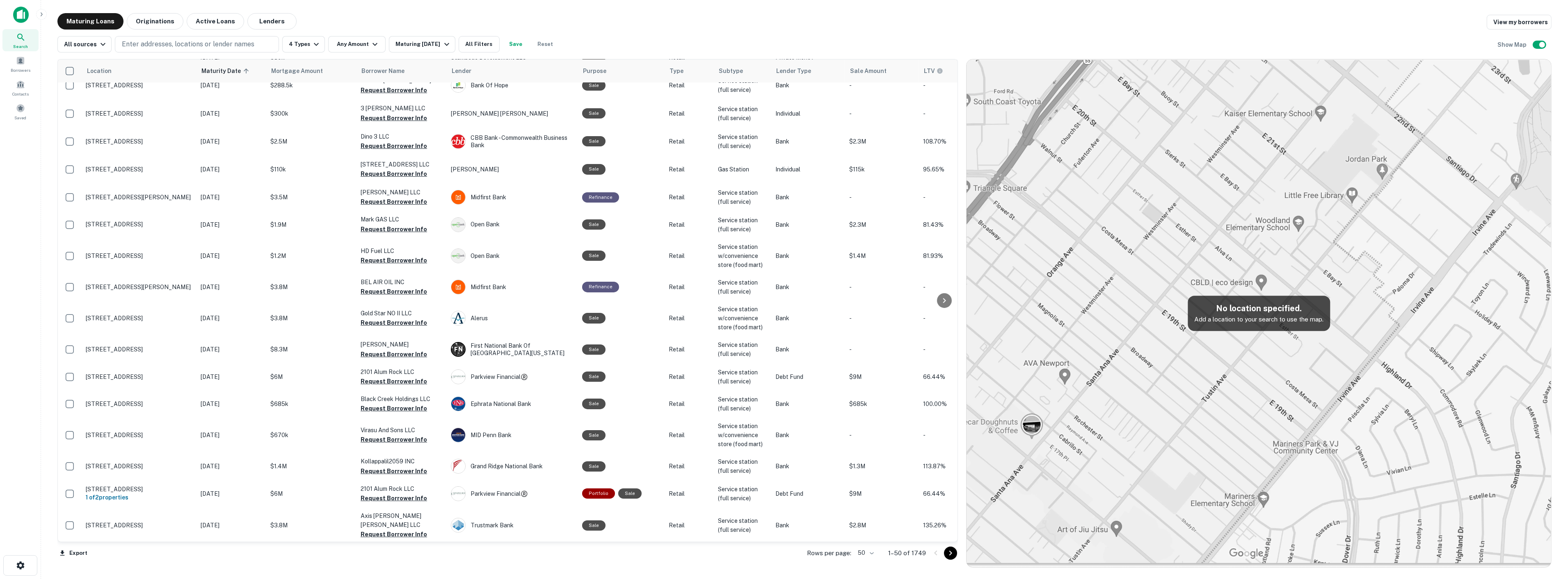
click at [1083, 309] on img at bounding box center [1258, 313] width 584 height 508
click at [116, 21] on button "Maturing Loans" at bounding box center [90, 21] width 66 height 16
drag, startPoint x: 154, startPoint y: 19, endPoint x: 168, endPoint y: 31, distance: 18.4
click at [154, 19] on button "Originations" at bounding box center [154, 21] width 57 height 16
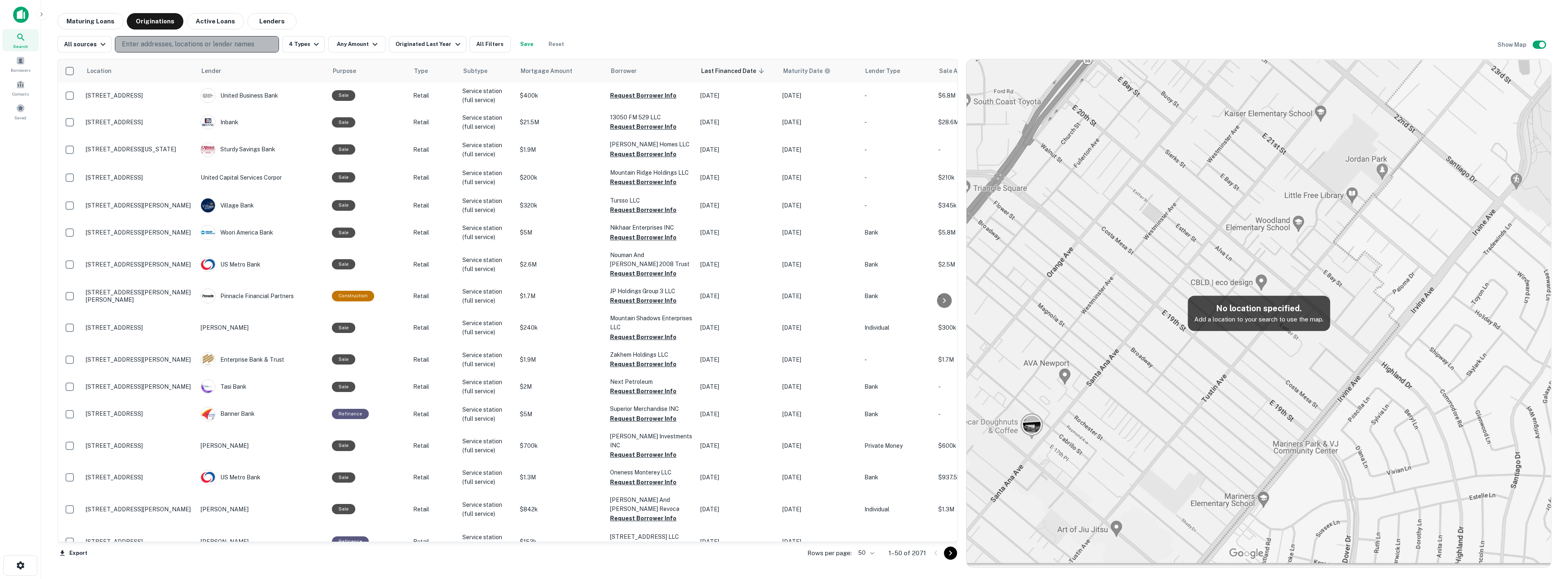
click at [168, 44] on p "Enter addresses, locations or lender names" at bounding box center [187, 44] width 132 height 10
type input "**********"
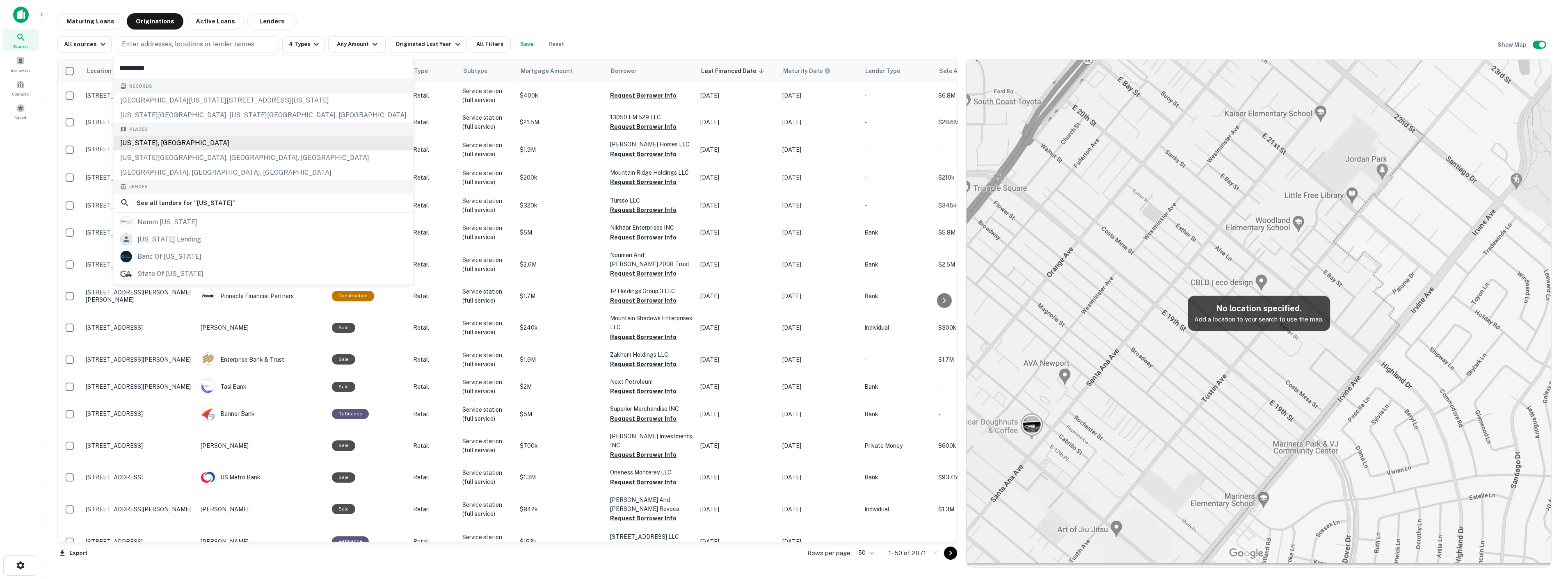
click at [163, 148] on div "Places [US_STATE], [GEOGRAPHIC_DATA] [US_STATE][GEOGRAPHIC_DATA], [GEOGRAPHIC_D…" at bounding box center [263, 151] width 300 height 57
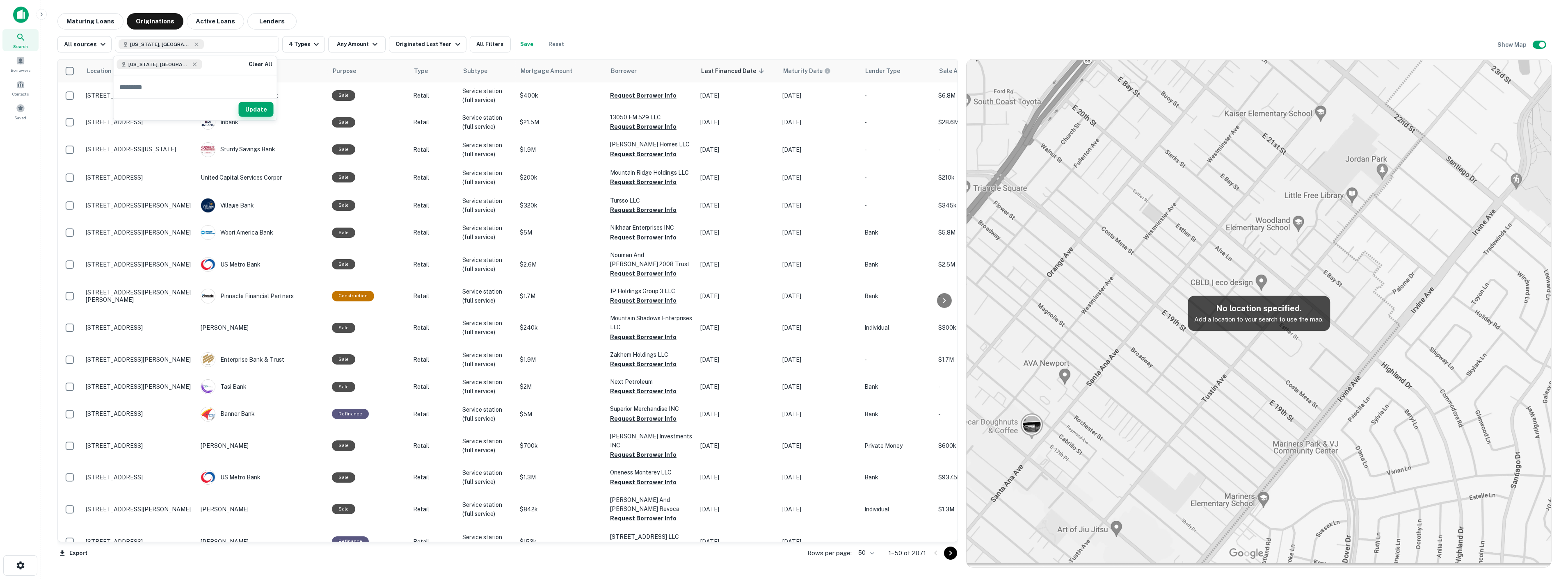
click at [254, 108] on button "Update" at bounding box center [256, 109] width 35 height 15
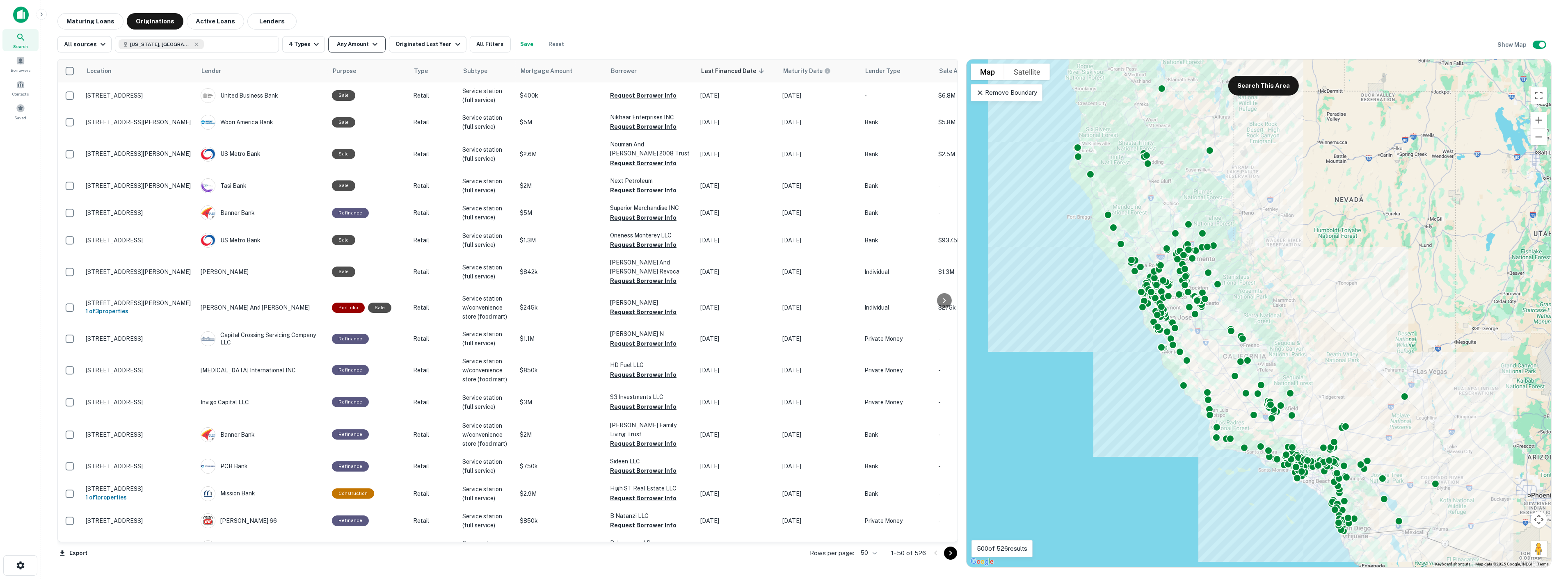
click at [343, 47] on button "Any Amount" at bounding box center [357, 44] width 58 height 16
click at [327, 89] on input "*" at bounding box center [313, 93] width 53 height 16
type input "*******"
click at [341, 115] on button "Apply Changes" at bounding box center [368, 115] width 104 height 15
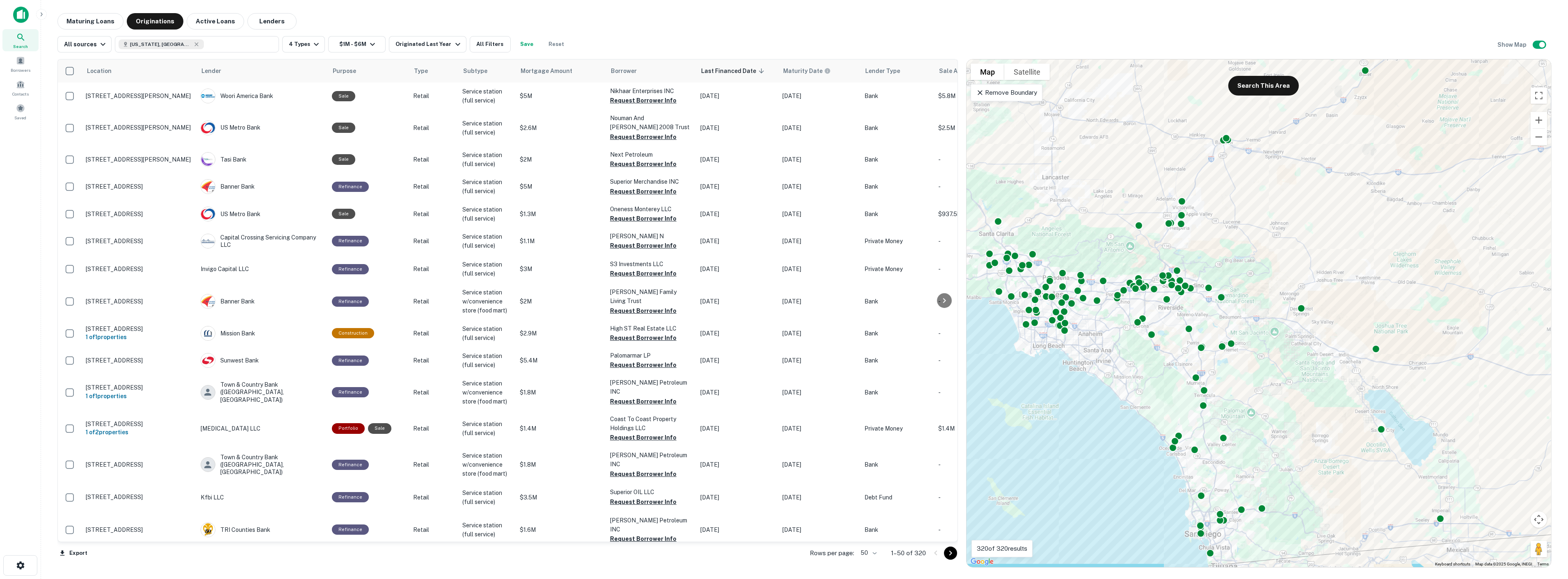
drag, startPoint x: 1381, startPoint y: 506, endPoint x: 1182, endPoint y: 349, distance: 253.5
click at [1182, 349] on div "To activate drag with keyboard, press Alt + Enter. Once in keyboard drag state,…" at bounding box center [1258, 313] width 584 height 508
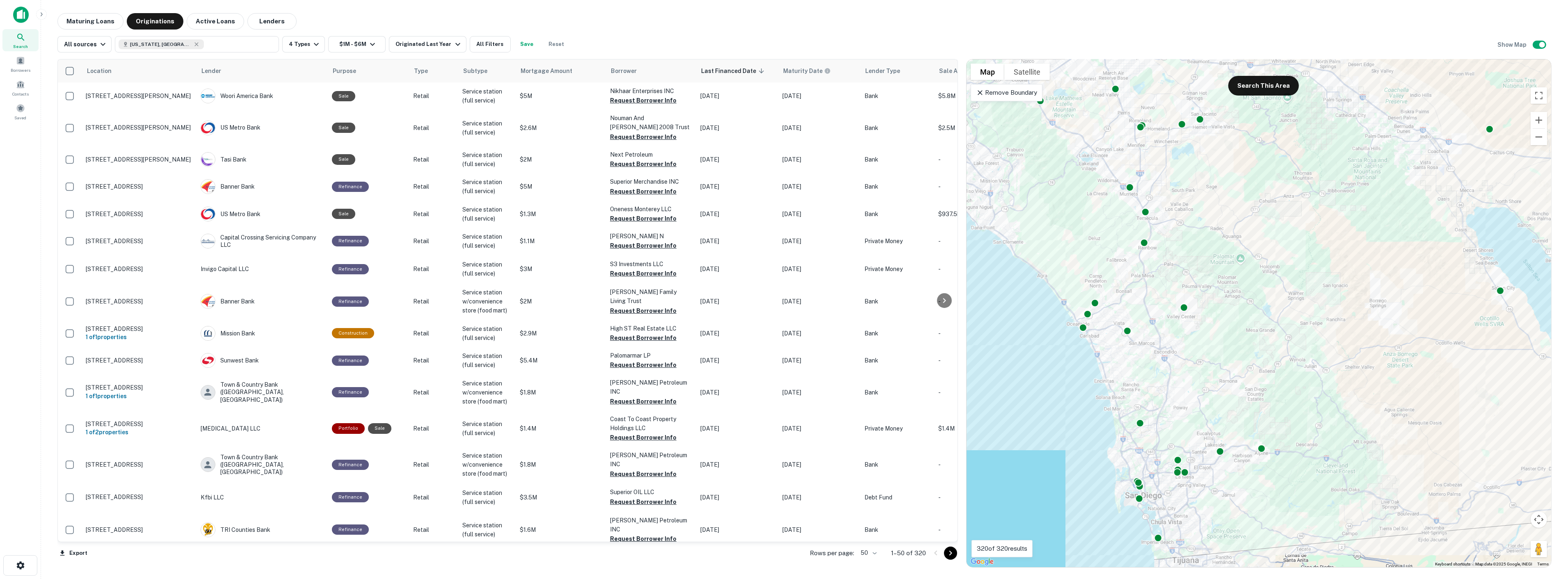
drag, startPoint x: 1267, startPoint y: 499, endPoint x: 1232, endPoint y: 390, distance: 114.5
click at [1232, 390] on div "To activate drag with keyboard, press Alt + Enter. Once in keyboard drag state,…" at bounding box center [1258, 313] width 584 height 508
click at [1265, 87] on button "Search This Area" at bounding box center [1264, 85] width 71 height 20
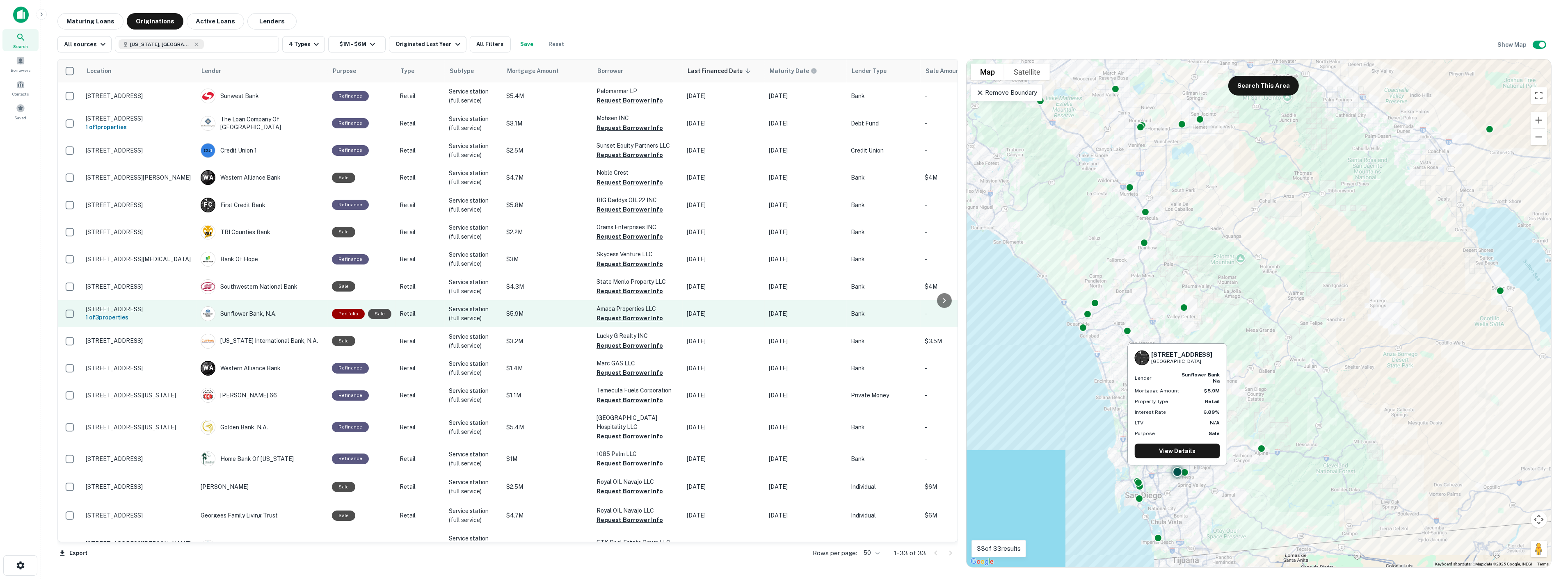
scroll to position [45, 0]
